Goal: Use online tool/utility: Use online tool/utility

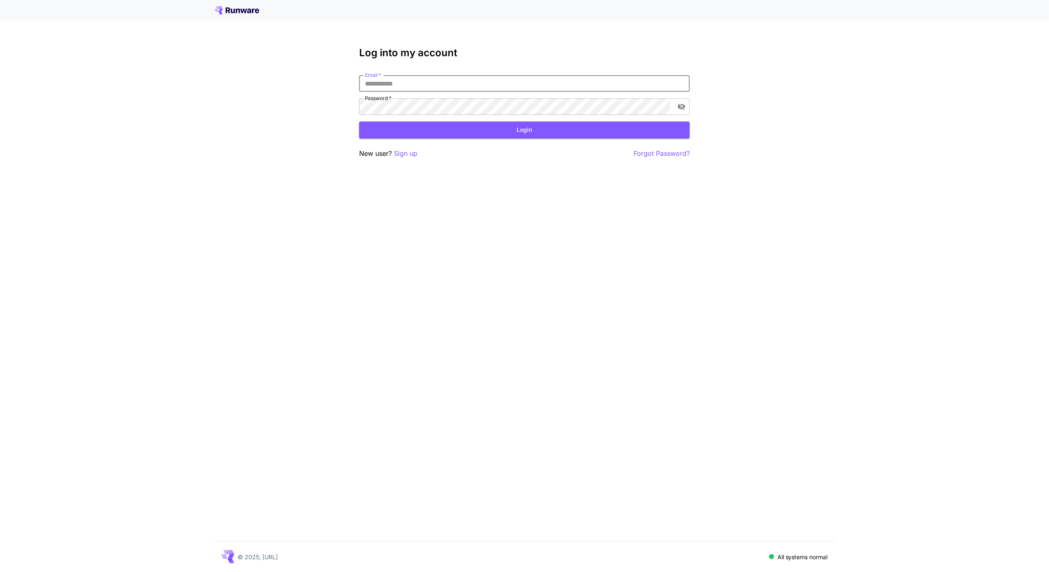
click at [464, 84] on input "Email   *" at bounding box center [524, 83] width 331 height 17
type input "**********"
click at [462, 128] on button "Login" at bounding box center [524, 129] width 331 height 17
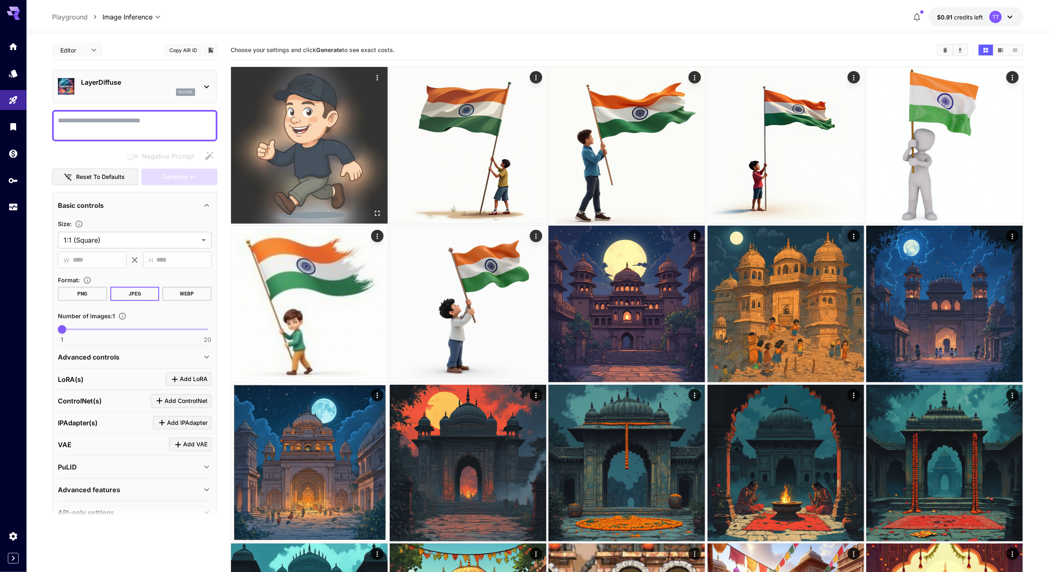
click at [338, 147] on img at bounding box center [309, 145] width 157 height 157
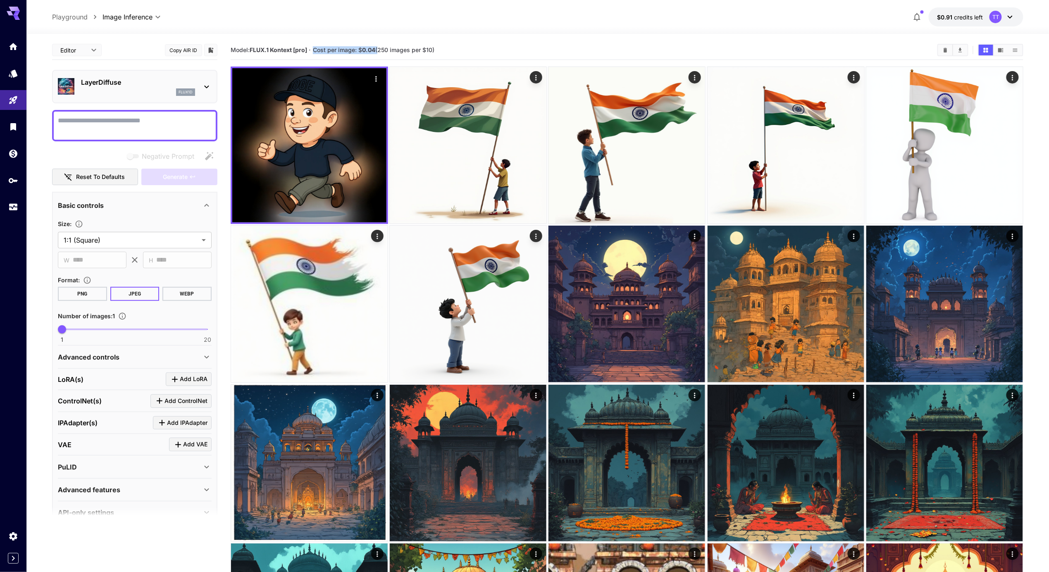
drag, startPoint x: 316, startPoint y: 50, endPoint x: 378, endPoint y: 52, distance: 61.6
click at [378, 52] on span "Cost per image: $ 0.04 (250 images per $10)" at bounding box center [373, 49] width 121 height 7
click at [964, 15] on span "credits left" at bounding box center [968, 17] width 29 height 7
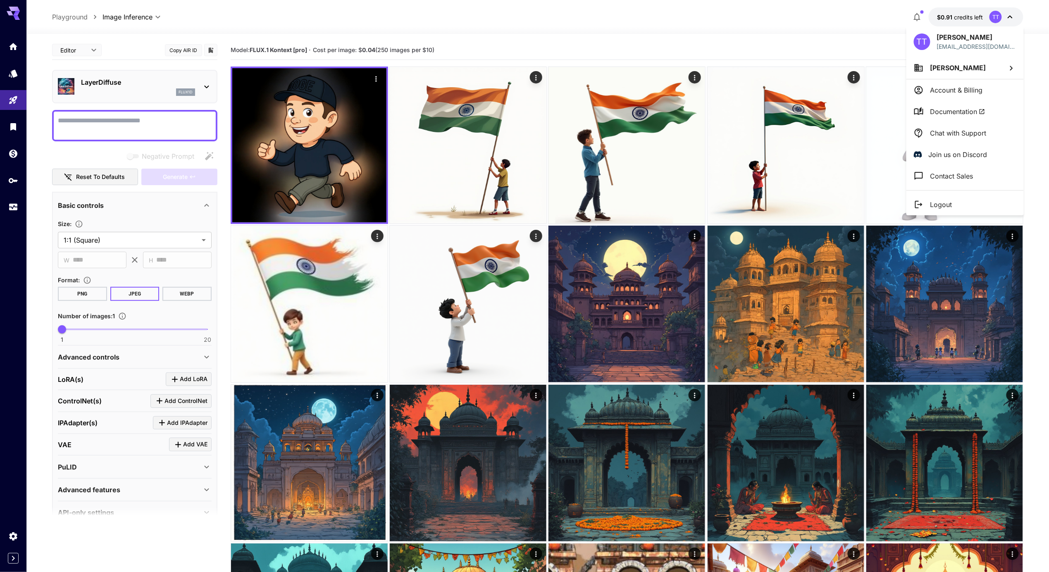
click at [825, 26] on div at bounding box center [524, 286] width 1049 height 572
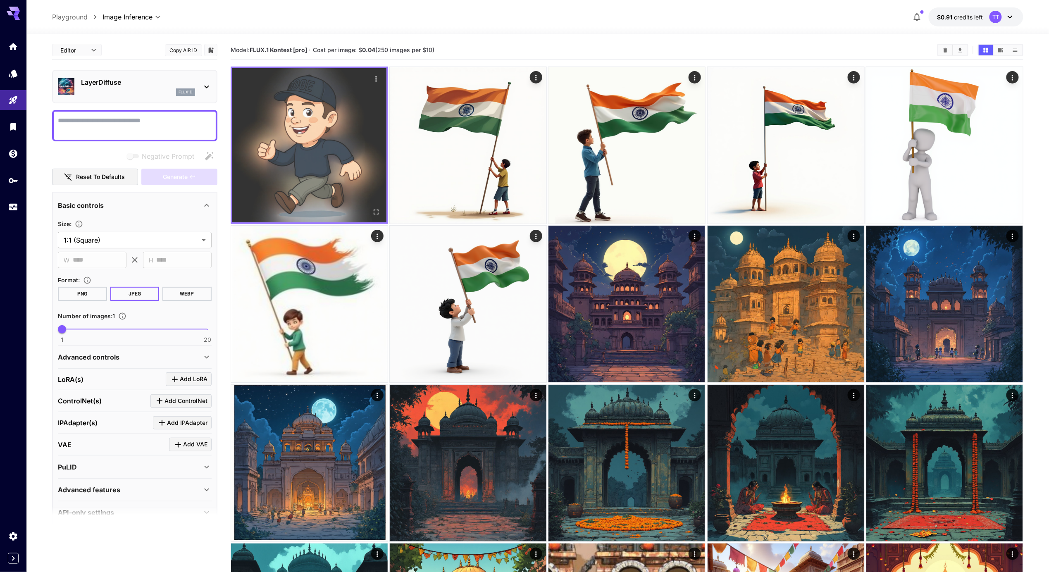
click at [328, 164] on img at bounding box center [309, 145] width 154 height 154
click at [378, 79] on icon "Actions" at bounding box center [376, 79] width 8 height 8
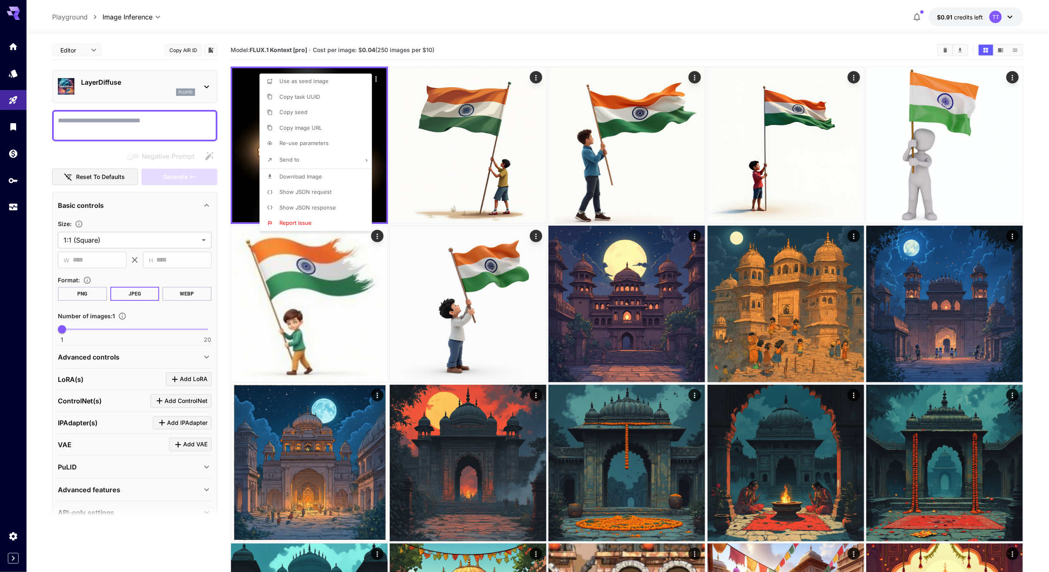
click at [378, 112] on div at bounding box center [524, 286] width 1049 height 572
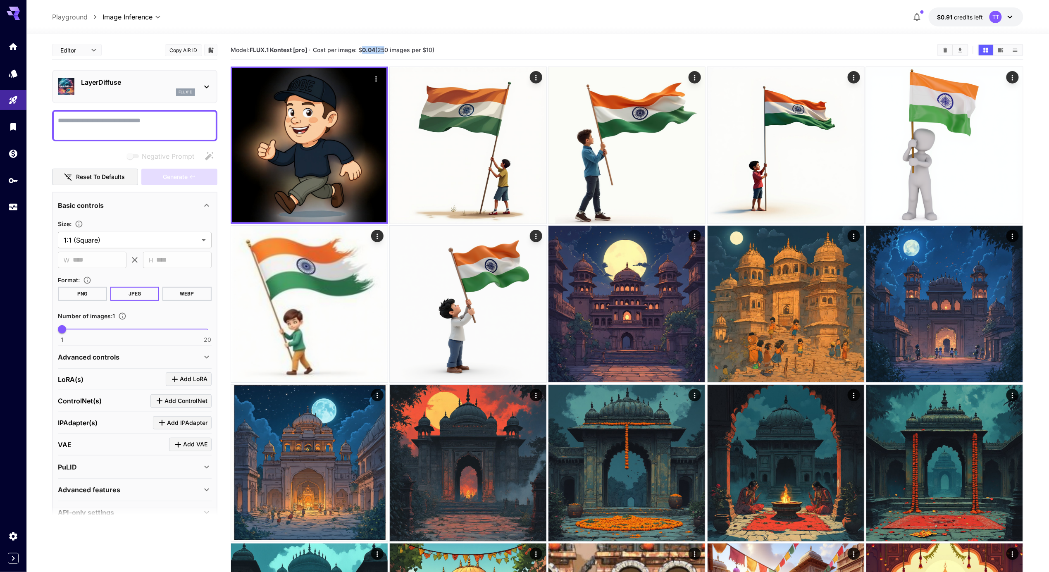
drag, startPoint x: 364, startPoint y: 50, endPoint x: 383, endPoint y: 50, distance: 19.4
click at [383, 50] on span "Cost per image: $ 0.04 (250 images per $10)" at bounding box center [373, 49] width 121 height 7
click at [374, 50] on b "0.04" at bounding box center [368, 49] width 13 height 7
